Goal: Navigation & Orientation: Find specific page/section

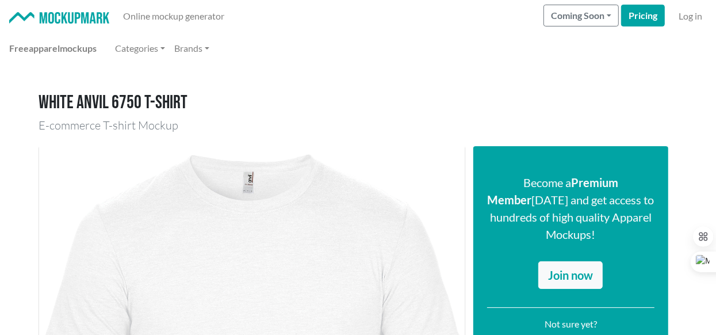
click at [83, 18] on img at bounding box center [59, 18] width 100 height 12
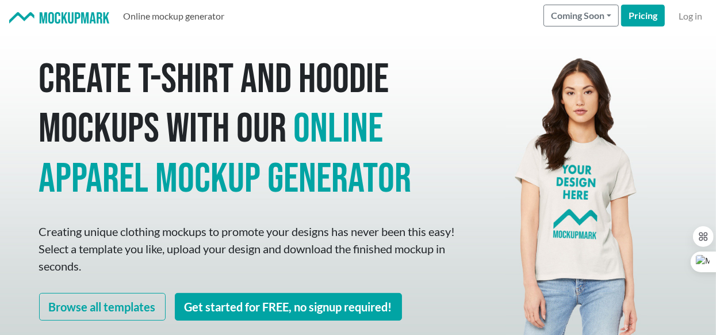
click at [188, 17] on link "Online mockup generator" at bounding box center [174, 16] width 110 height 23
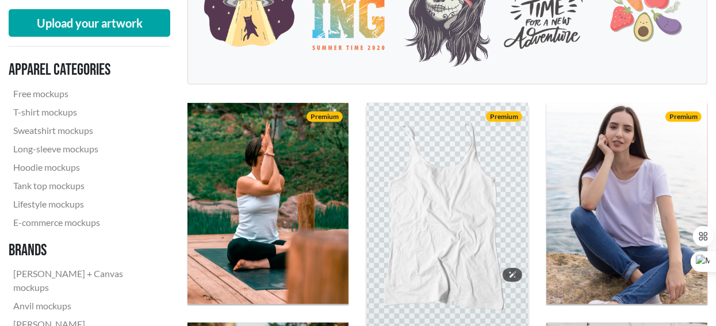
scroll to position [345, 0]
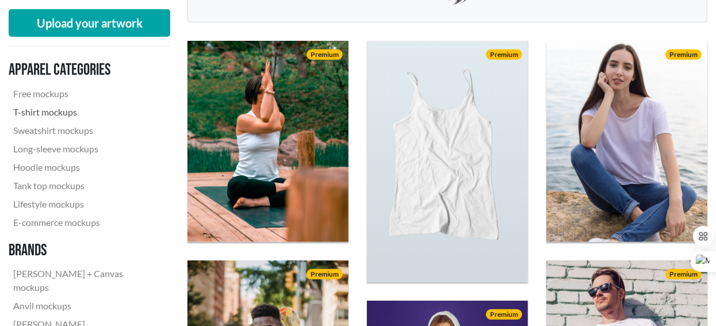
click at [60, 112] on link "T-shirt mockups" at bounding box center [85, 112] width 152 height 18
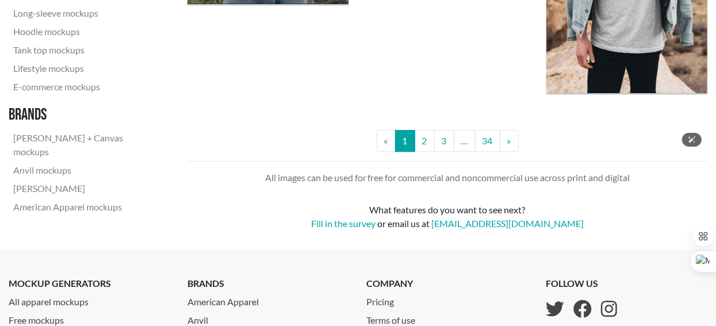
scroll to position [2244, 0]
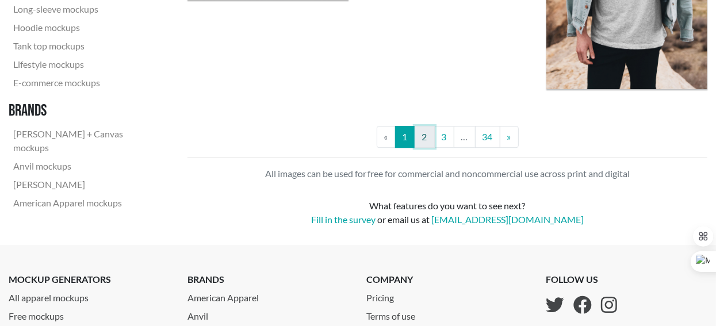
click at [428, 139] on link "2" at bounding box center [425, 137] width 20 height 22
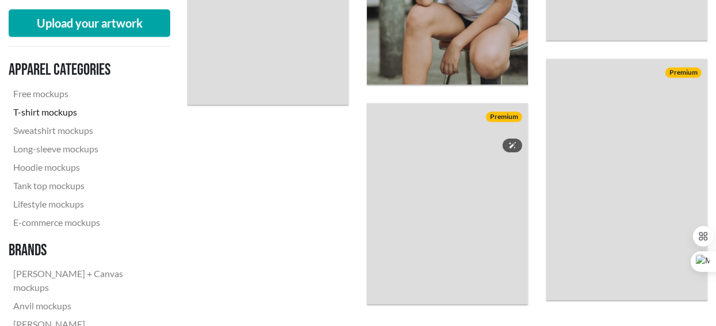
scroll to position [2014, 0]
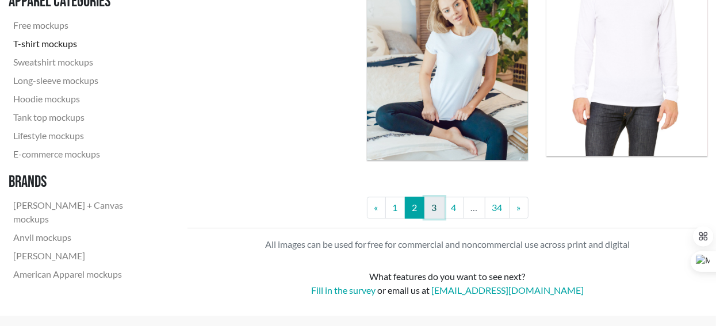
click at [439, 205] on link "3" at bounding box center [435, 208] width 20 height 22
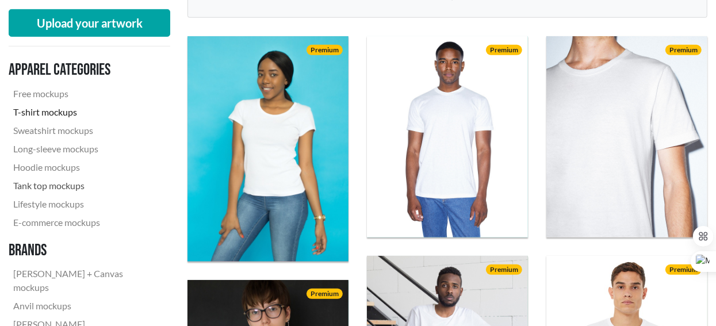
scroll to position [575, 0]
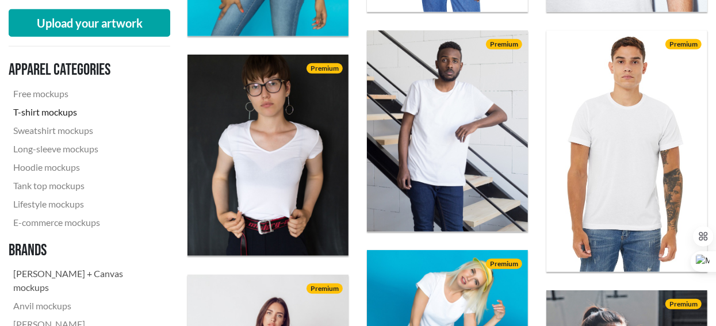
click at [74, 277] on link "[PERSON_NAME] + Canvas mockups" at bounding box center [85, 281] width 152 height 32
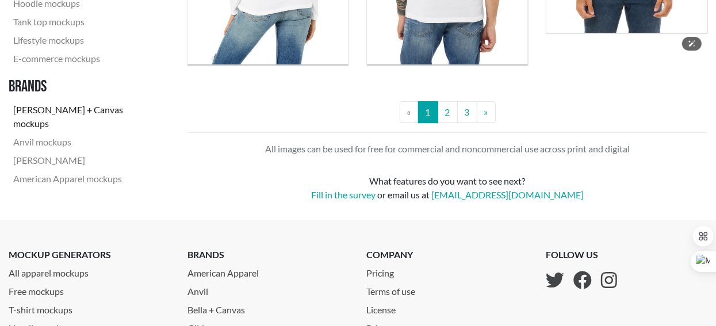
scroll to position [2416, 0]
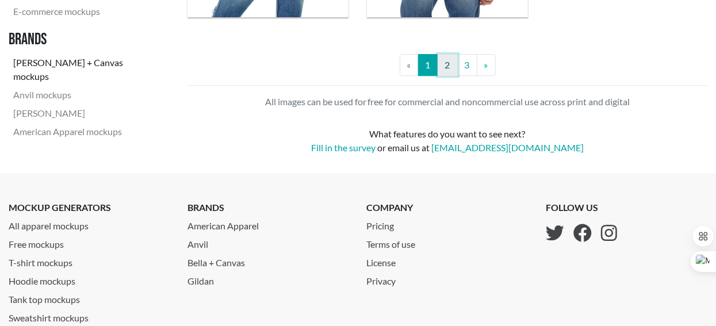
click at [440, 60] on link "2" at bounding box center [448, 65] width 20 height 22
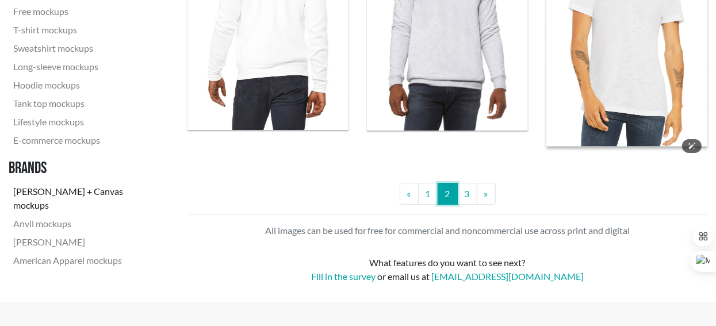
scroll to position [2301, 0]
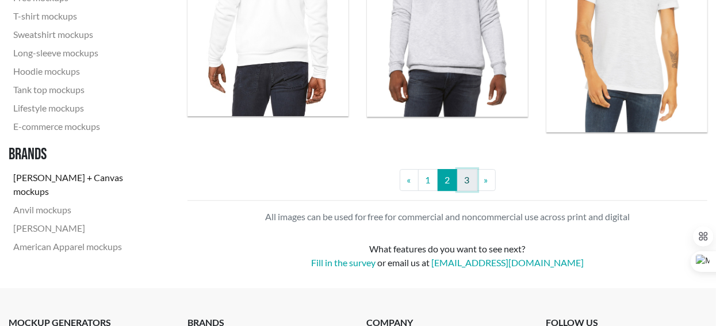
click at [460, 181] on link "3" at bounding box center [467, 180] width 20 height 22
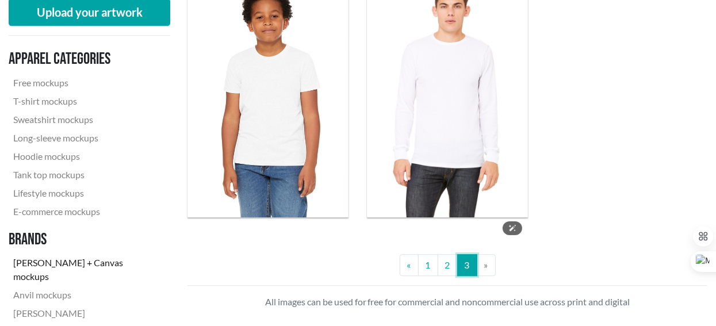
scroll to position [1956, 0]
click at [490, 263] on li "» Next" at bounding box center [487, 265] width 18 height 22
click at [484, 264] on li "» Next" at bounding box center [487, 265] width 18 height 22
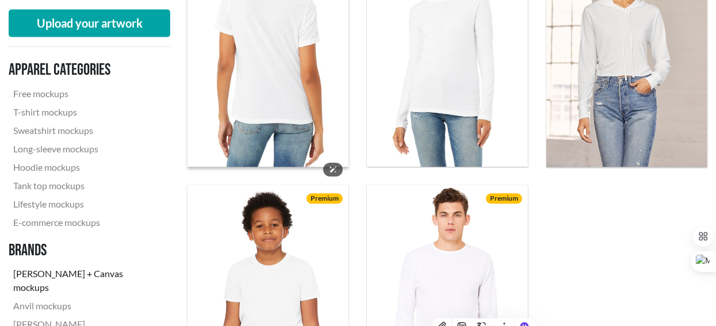
scroll to position [1726, 0]
